Goal: Task Accomplishment & Management: Complete application form

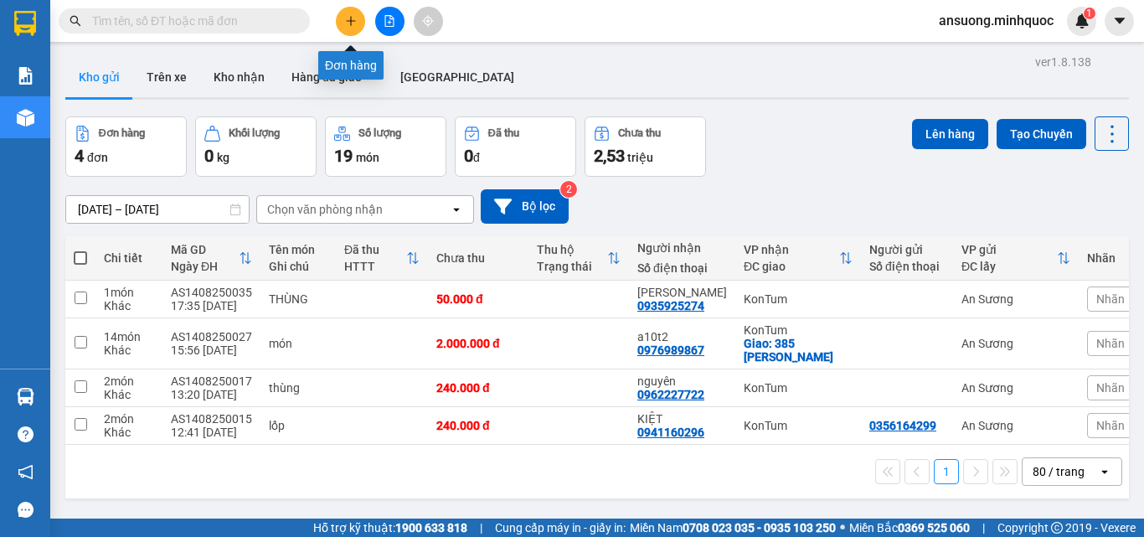
click at [346, 22] on icon "plus" at bounding box center [351, 21] width 12 height 12
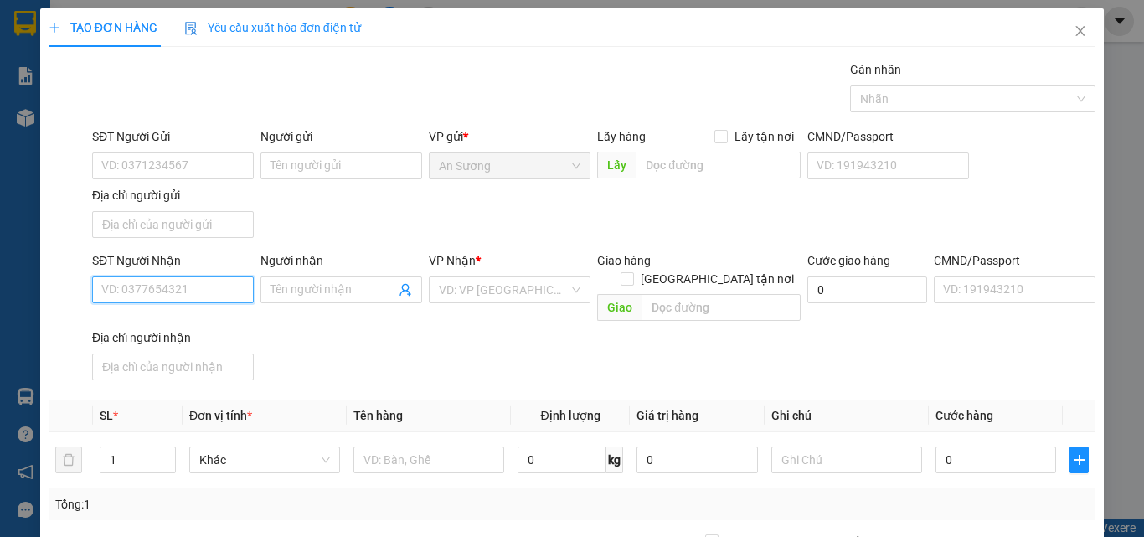
click at [152, 298] on input "SĐT Người Nhận" at bounding box center [173, 289] width 162 height 27
click at [133, 286] on input "SĐT Người Nhận" at bounding box center [173, 289] width 162 height 27
click at [131, 285] on input "SĐT Người Nhận" at bounding box center [173, 289] width 162 height 27
click at [130, 309] on div "SĐT Người Nhận VD: 0377654321" at bounding box center [173, 280] width 162 height 59
click at [143, 280] on input "SĐT Người Nhận" at bounding box center [173, 289] width 162 height 27
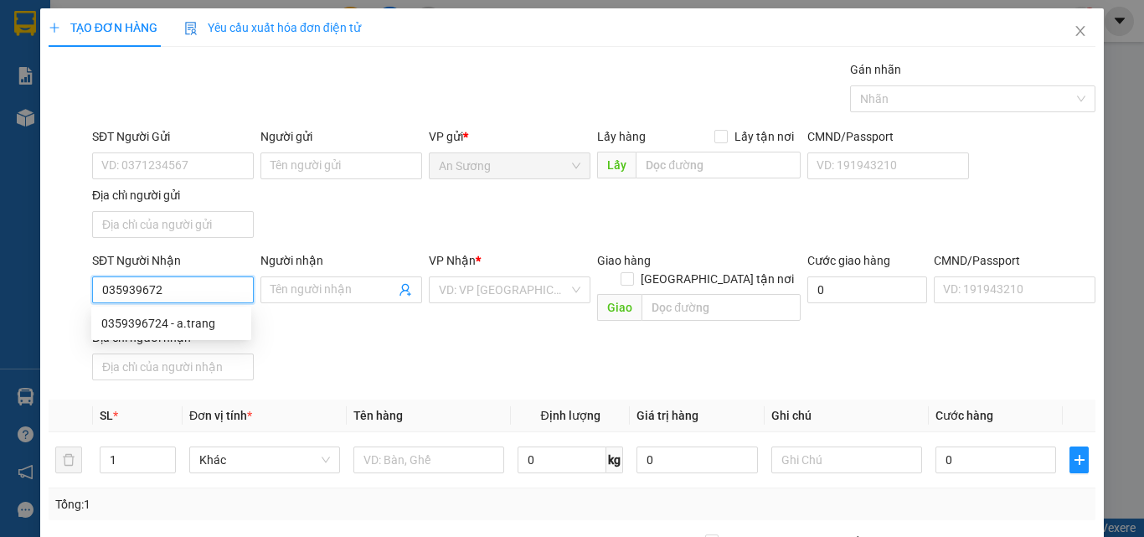
type input "0359396724"
drag, startPoint x: 174, startPoint y: 332, endPoint x: 187, endPoint y: 328, distance: 13.0
click at [180, 329] on div "0359396724 - a.trang" at bounding box center [171, 323] width 140 height 18
type input "a.trang"
type input "0359396724"
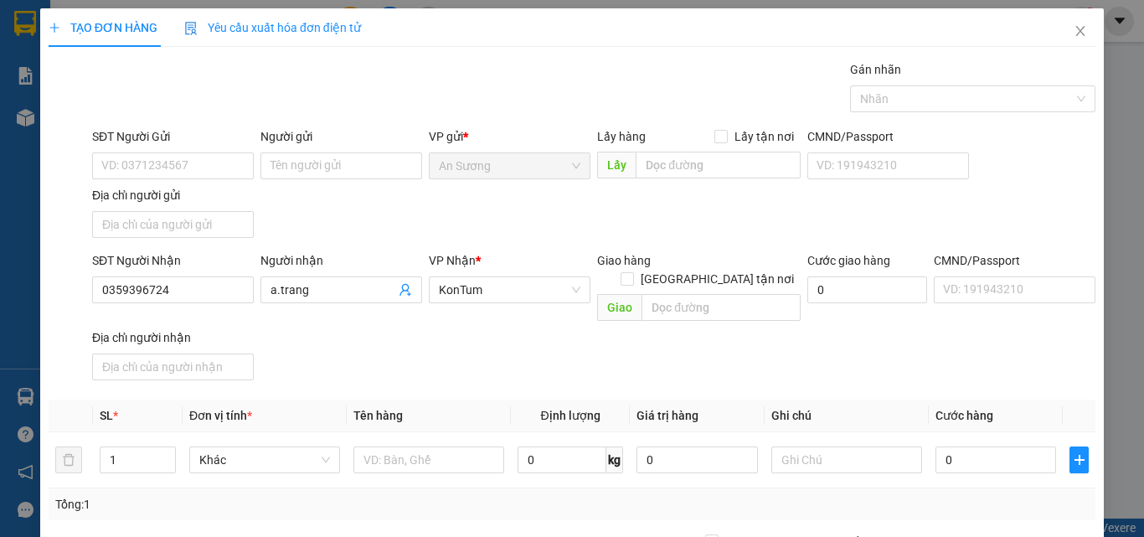
click at [433, 378] on div "Transit Pickup Surcharge Ids Transit Deliver Surcharge Ids Transit Deliver Surc…" at bounding box center [572, 391] width 1047 height 662
click at [391, 446] on input "text" at bounding box center [428, 459] width 151 height 27
type input "BAO"
click at [800, 329] on div "SĐT Người Nhận 0359396724 Người nhận a.trang VP Nhận * KonTum Giao hàng Giao tậ…" at bounding box center [594, 319] width 1010 height 136
click at [982, 446] on input "0" at bounding box center [995, 459] width 121 height 27
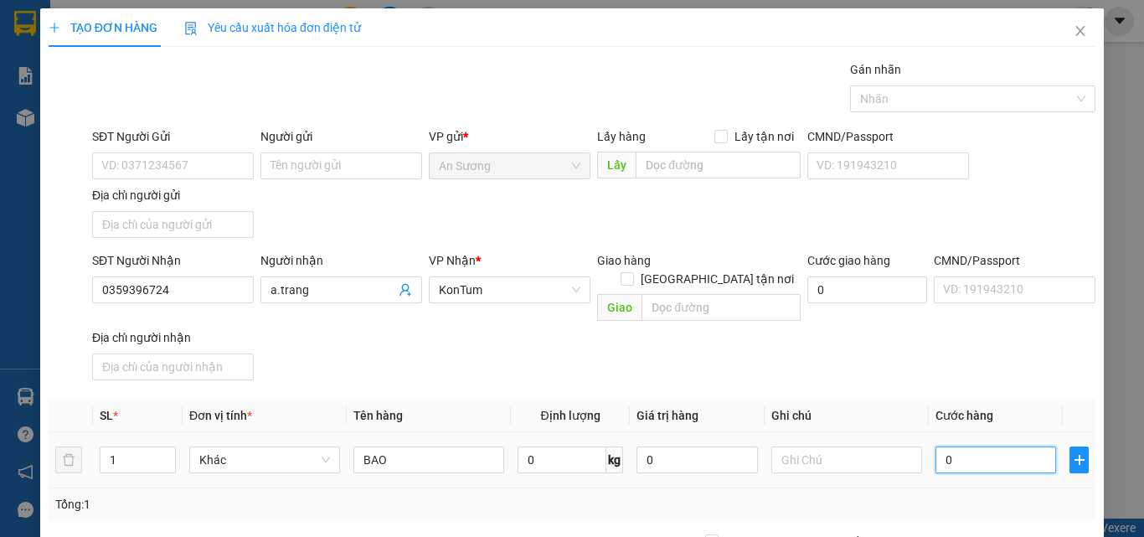
type input "4"
type input "40"
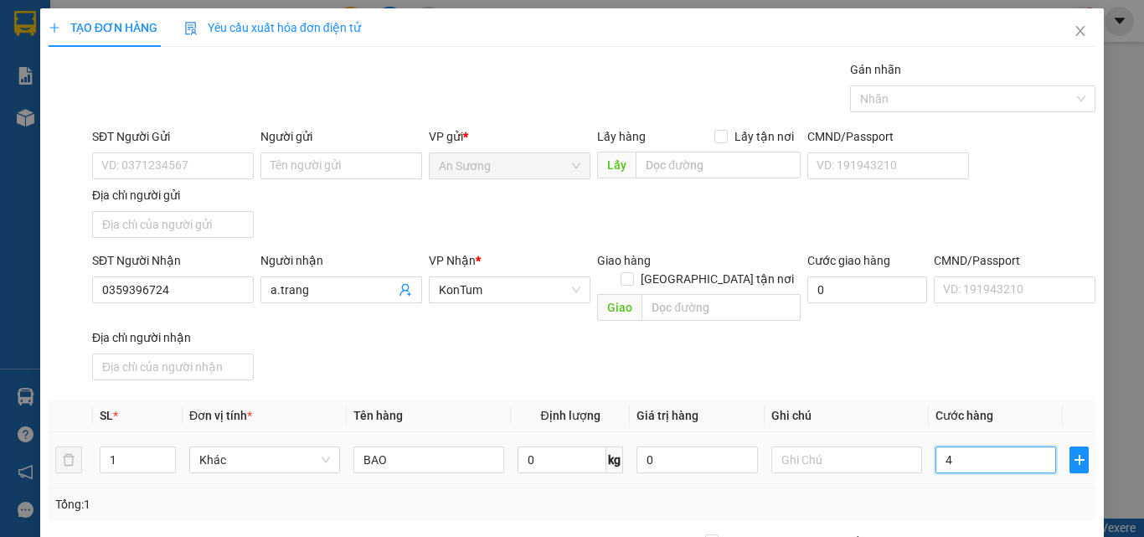
type input "40"
type input "40.000"
click at [843, 316] on div "SĐT Người Nhận 0359396724 Người nhận a.trang VP Nhận * KonTum Giao hàng Giao tậ…" at bounding box center [594, 319] width 1010 height 136
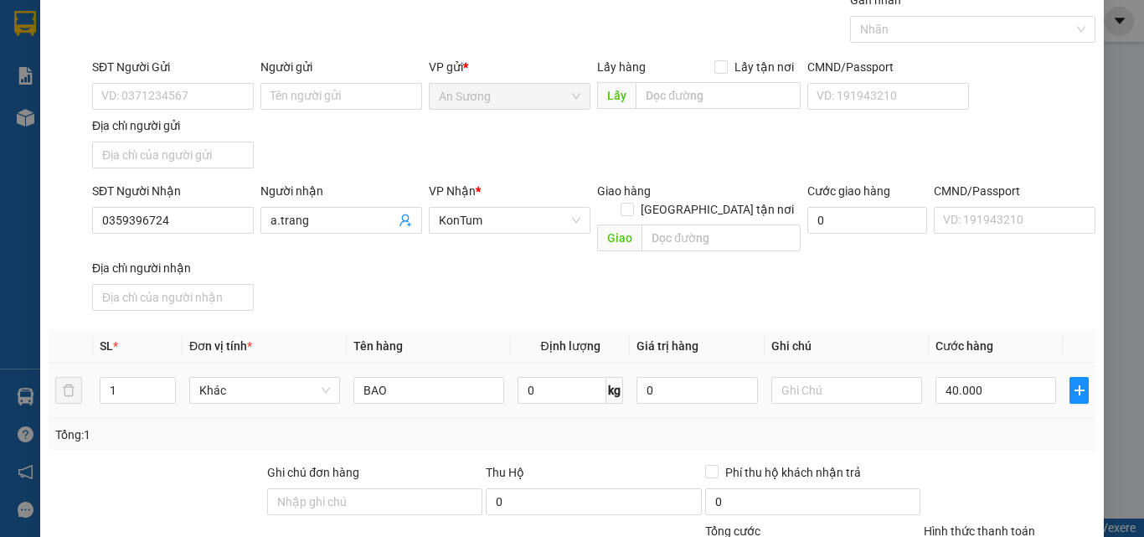
scroll to position [200, 0]
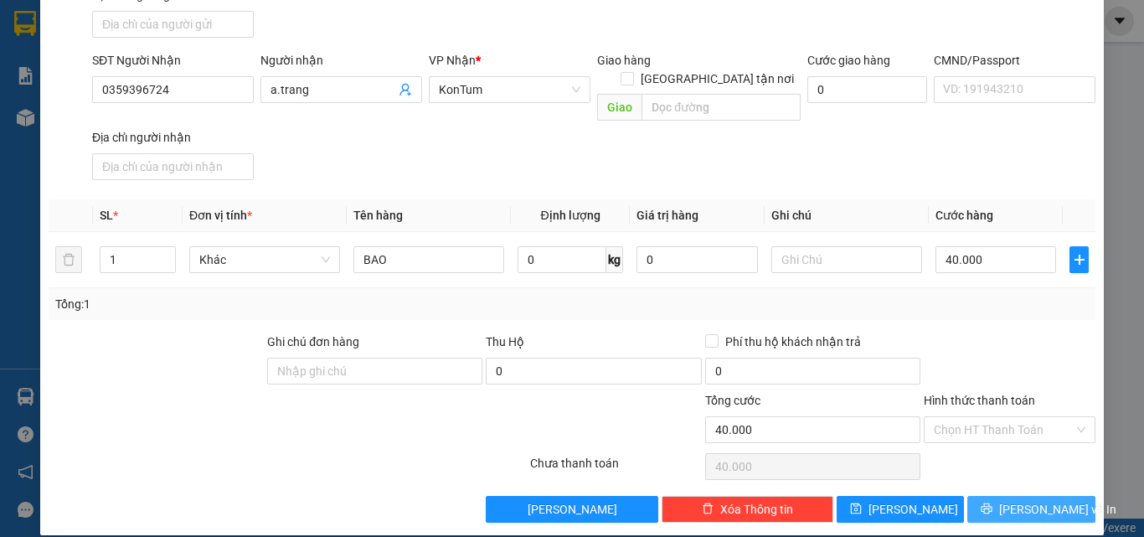
drag, startPoint x: 1006, startPoint y: 486, endPoint x: 972, endPoint y: 486, distance: 34.3
click at [993, 496] on button "[PERSON_NAME] và In" at bounding box center [1031, 509] width 128 height 27
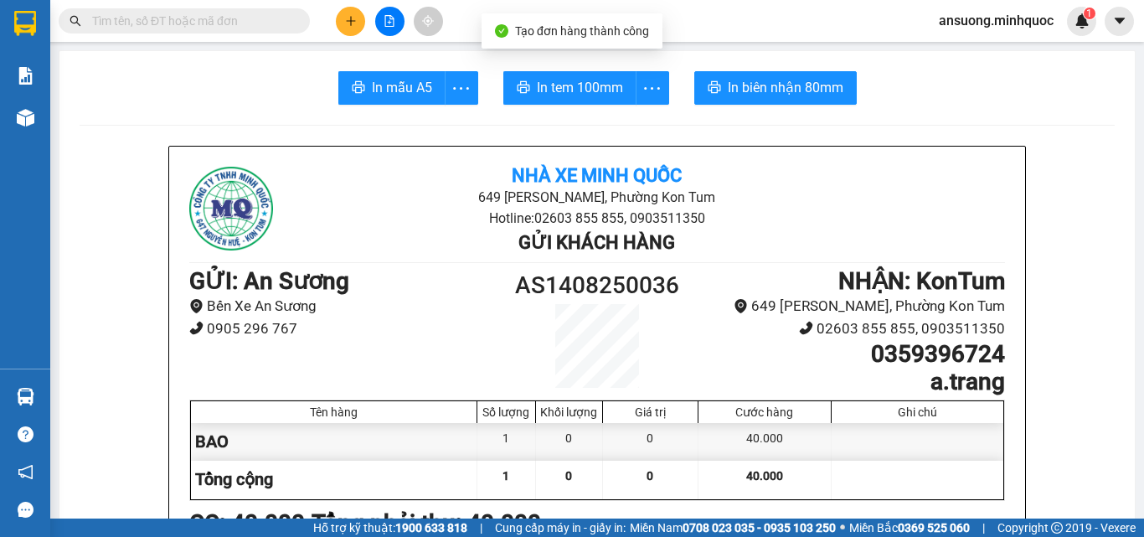
click at [389, 94] on span "In mẫu A5" at bounding box center [402, 87] width 60 height 21
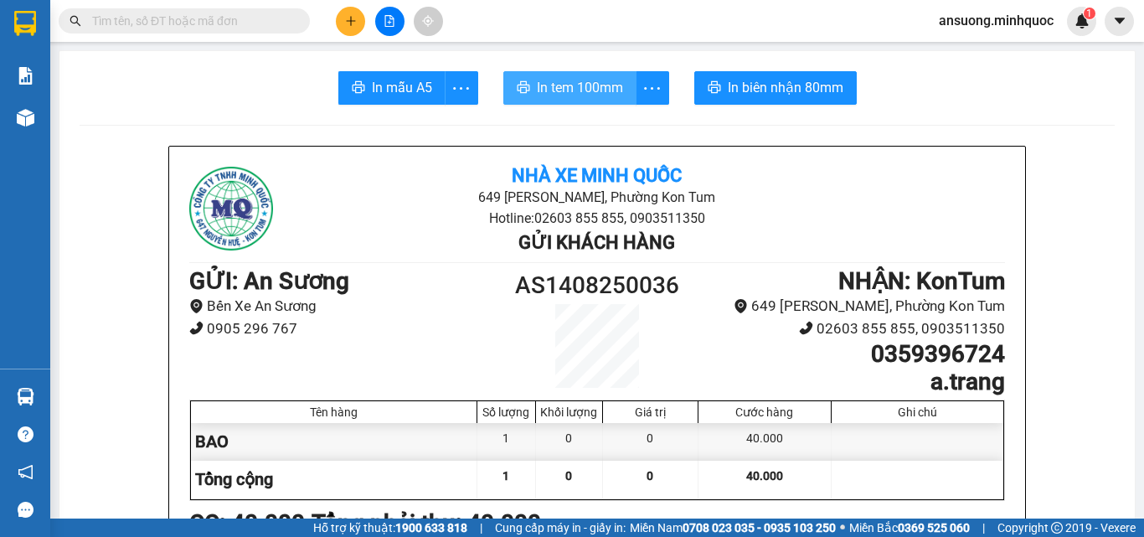
click at [574, 76] on button "In tem 100mm" at bounding box center [569, 87] width 133 height 33
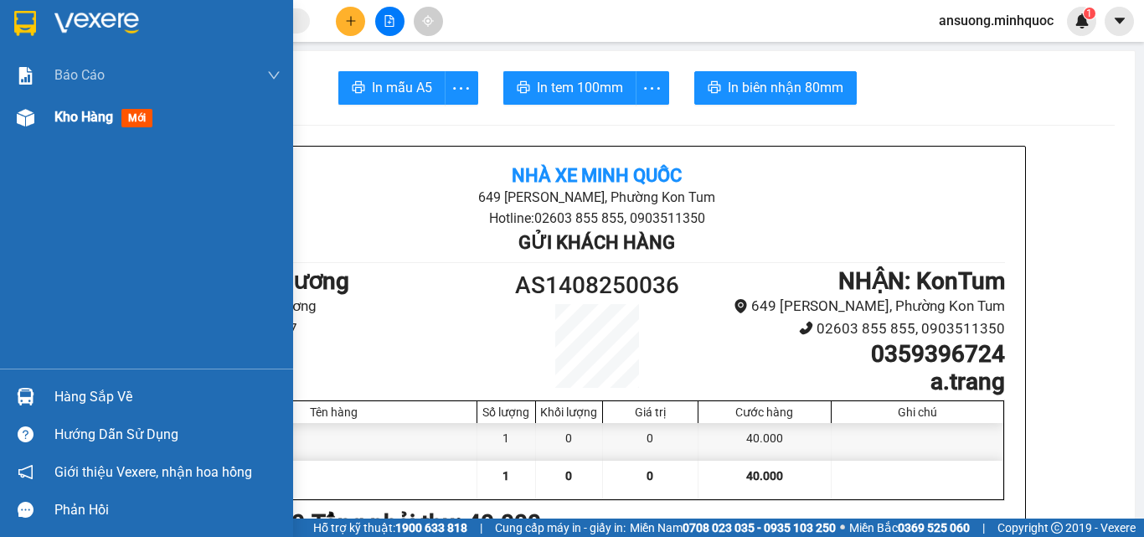
click at [44, 116] on div "Kho hàng mới" at bounding box center [146, 117] width 293 height 42
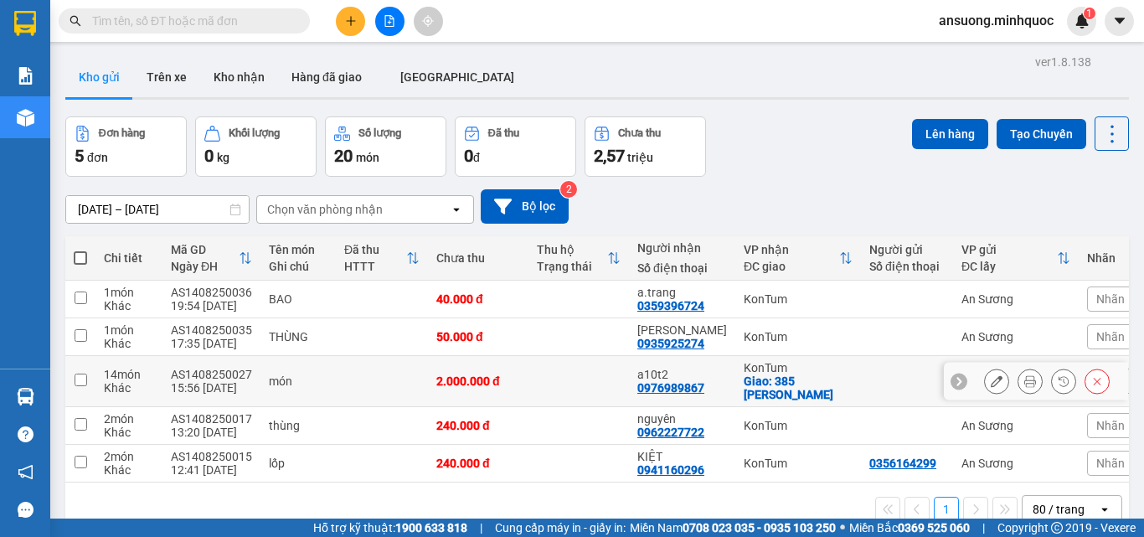
scroll to position [77, 0]
